Goal: Transaction & Acquisition: Purchase product/service

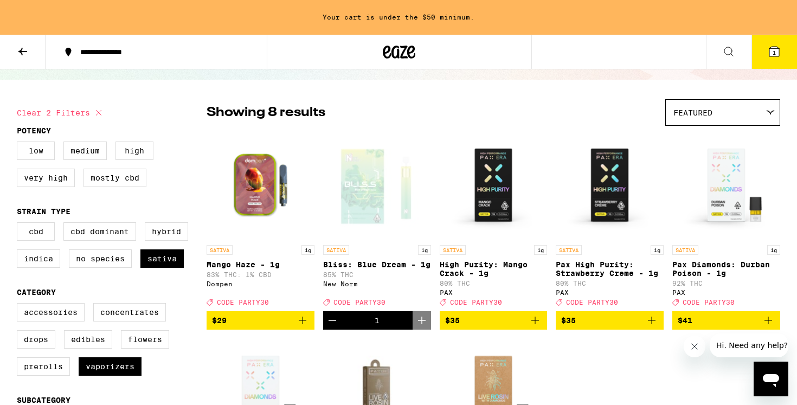
scroll to position [75, 0]
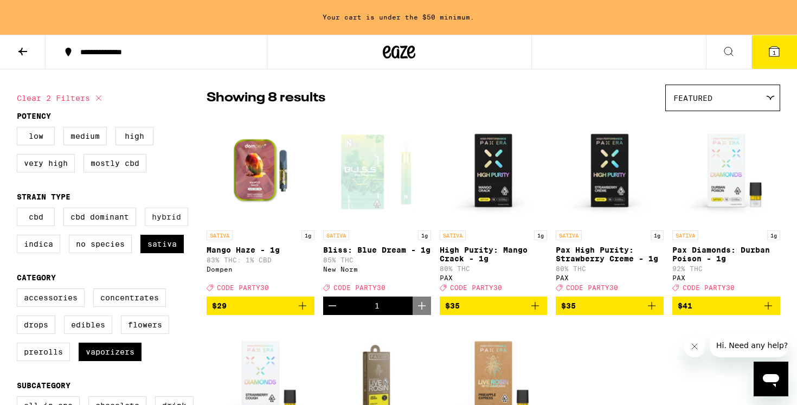
click at [172, 220] on label "Hybrid" at bounding box center [166, 217] width 43 height 18
click at [20, 210] on input "Hybrid" at bounding box center [19, 209] width 1 height 1
checkbox input "true"
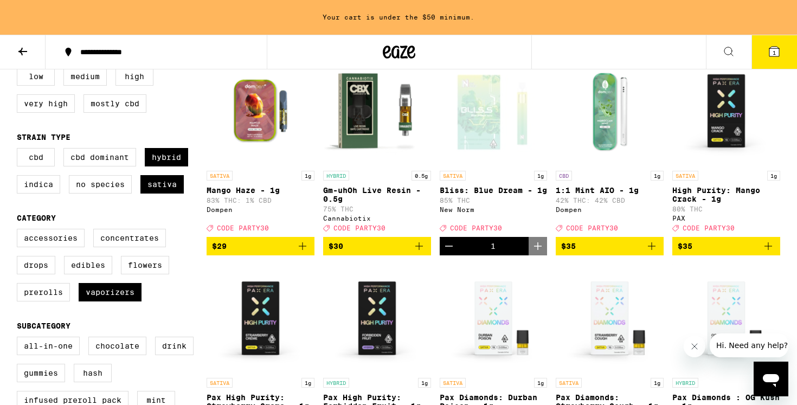
scroll to position [132, 0]
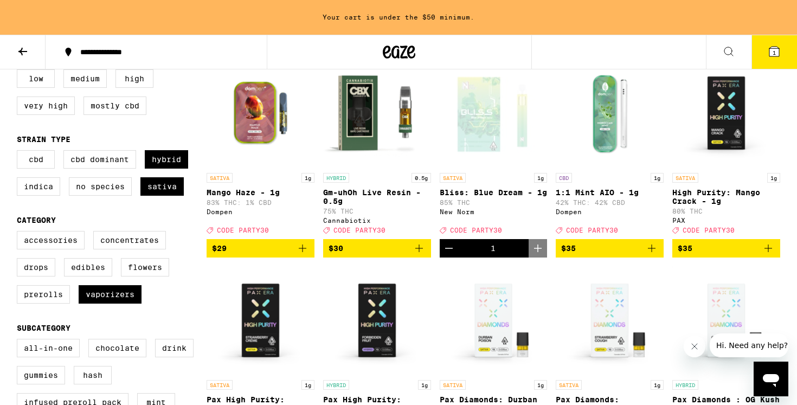
click at [296, 255] on icon "Add to bag" at bounding box center [302, 248] width 13 height 13
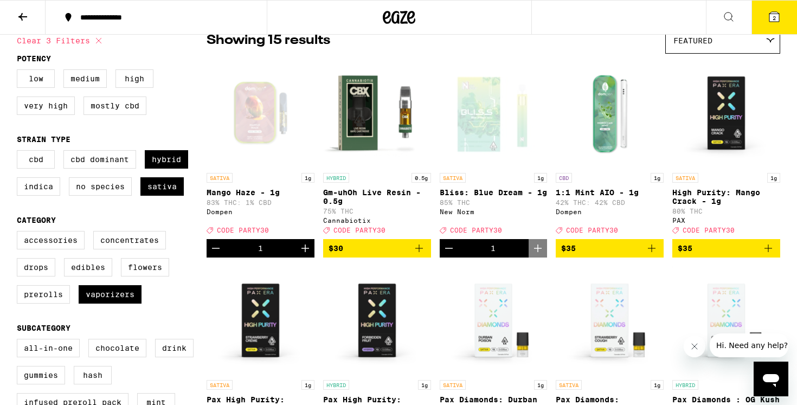
scroll to position [0, 0]
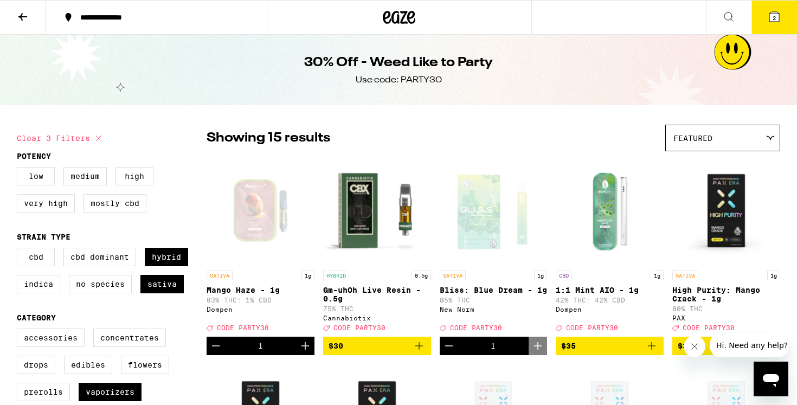
click at [776, 17] on icon at bounding box center [774, 17] width 10 height 10
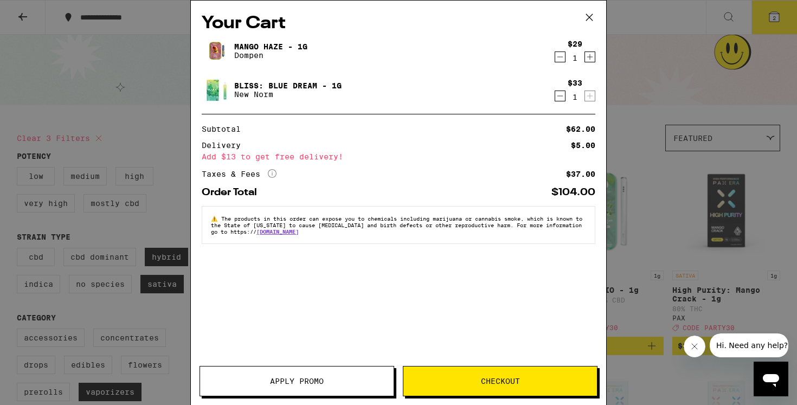
click at [655, 171] on div "Your Cart Mango Haze - 1g Dompen $29 1 Bliss: Blue Dream - 1g New Norm $33 1 Su…" at bounding box center [398, 202] width 797 height 405
